Goal: Navigation & Orientation: Find specific page/section

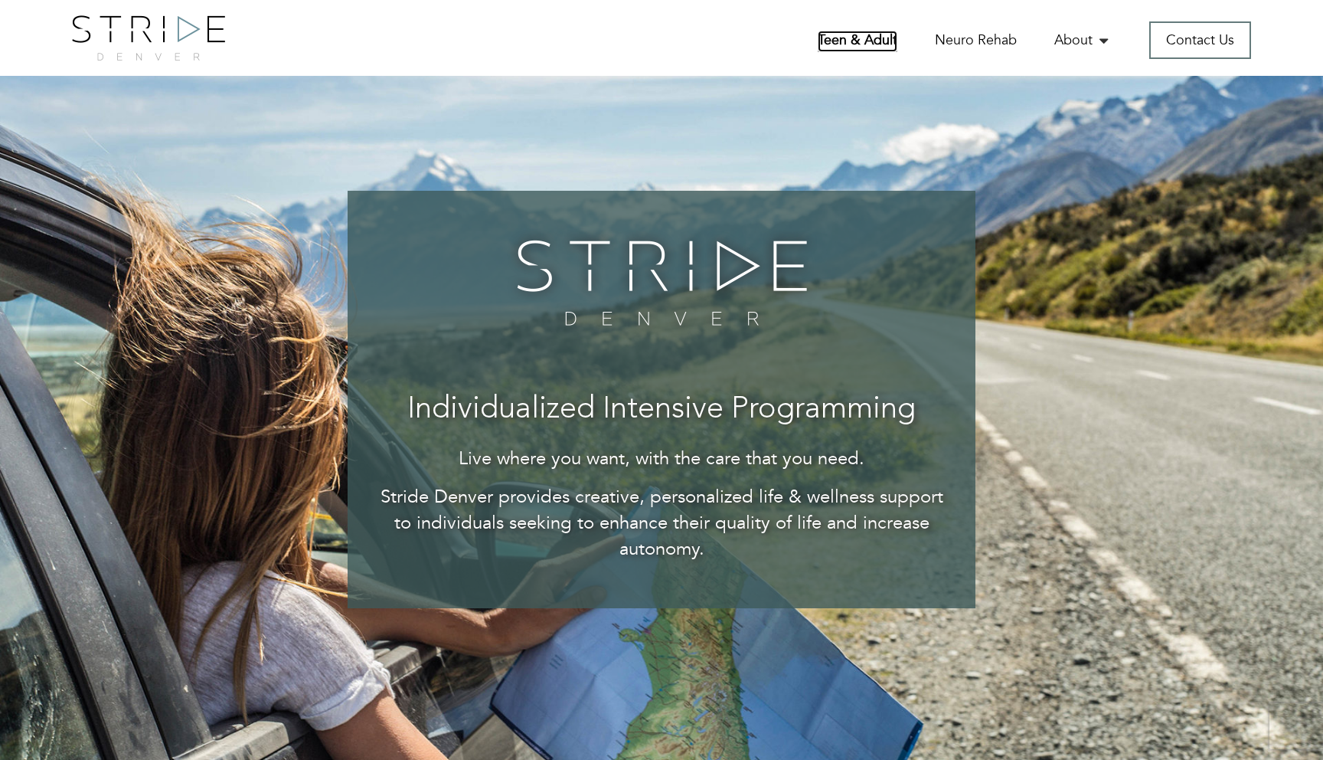
click at [887, 38] on link "Teen & Adult" at bounding box center [858, 41] width 80 height 21
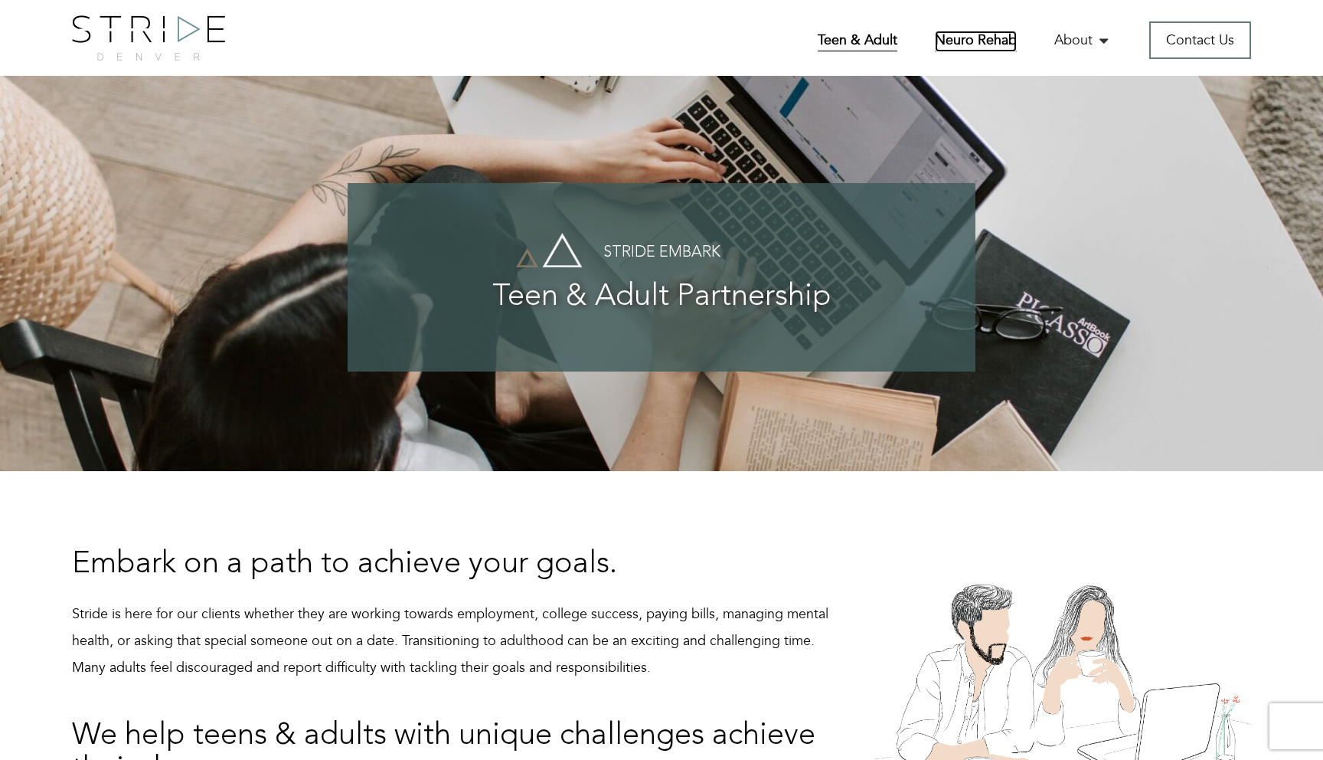
click at [940, 44] on link "Neuro Rehab" at bounding box center [976, 41] width 82 height 21
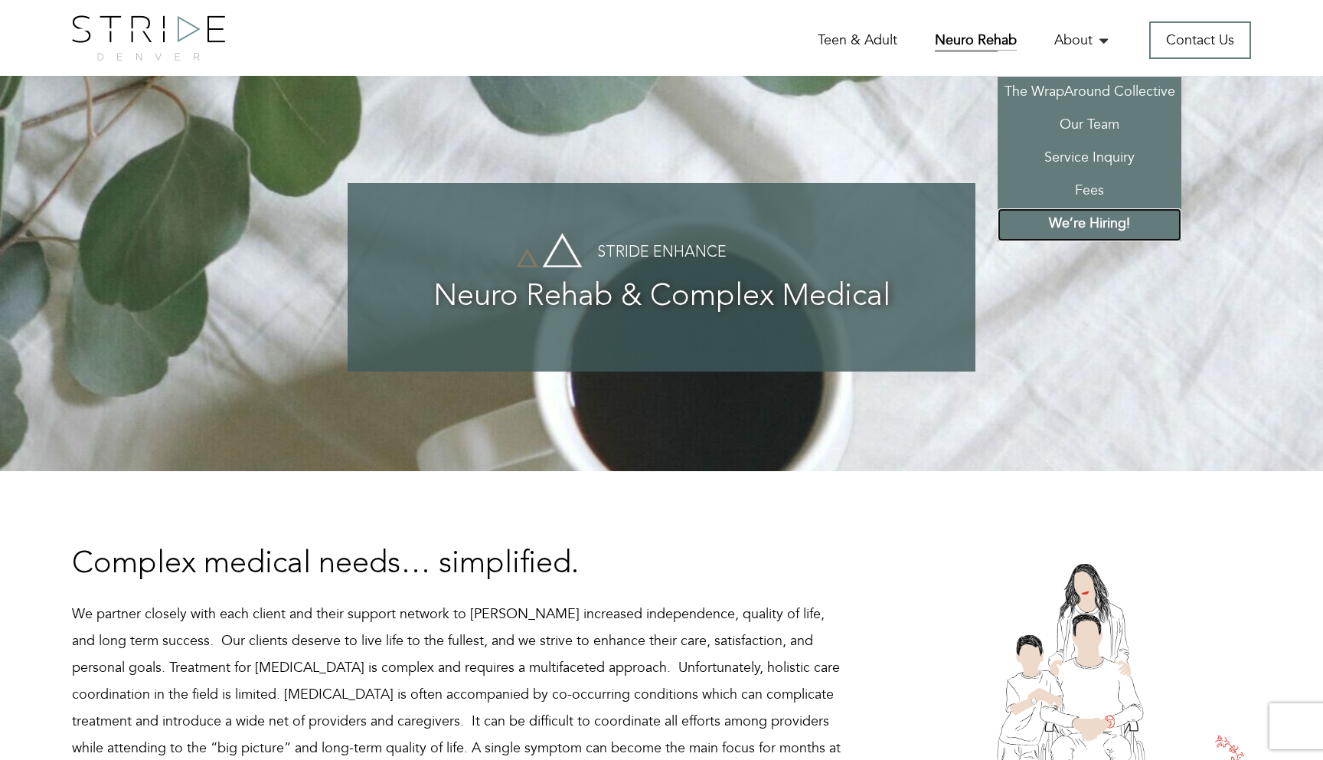
click at [1124, 225] on link "We’re Hiring!" at bounding box center [1090, 224] width 184 height 33
